Goal: Task Accomplishment & Management: Use online tool/utility

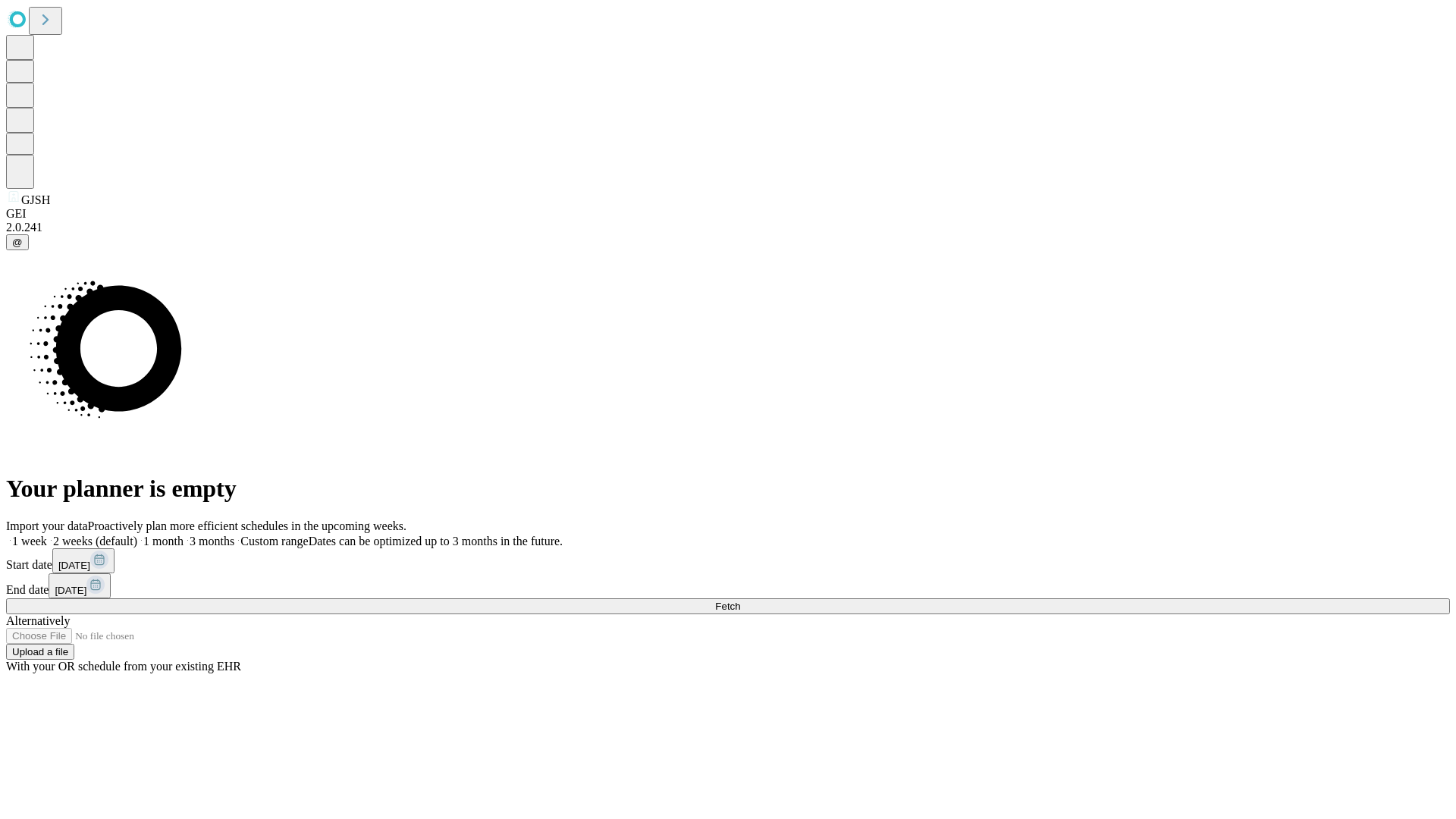
click at [740, 600] on span "Fetch" at bounding box center [727, 605] width 25 height 12
